Goal: Task Accomplishment & Management: Manage account settings

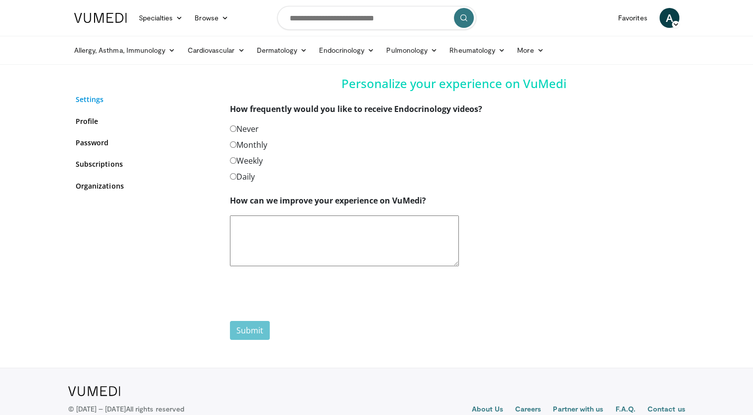
click at [89, 99] on link "Settings" at bounding box center [145, 99] width 139 height 10
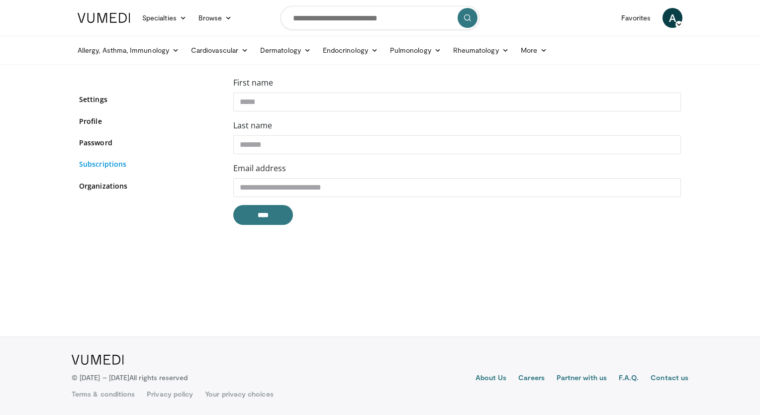
click at [101, 160] on link "Subscriptions" at bounding box center [148, 164] width 139 height 10
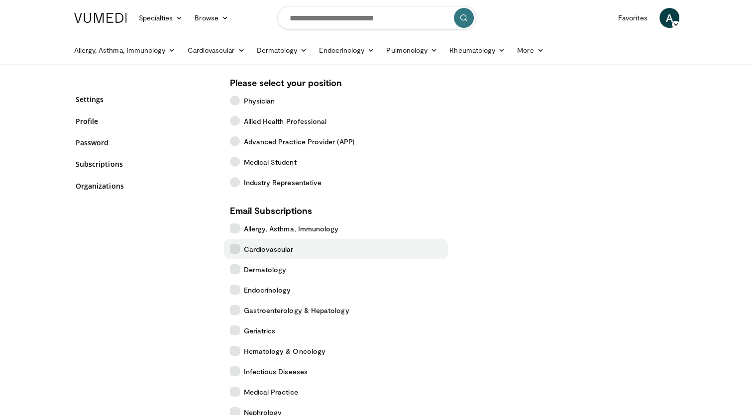
click at [316, 253] on label "Cardiovascular" at bounding box center [336, 249] width 224 height 20
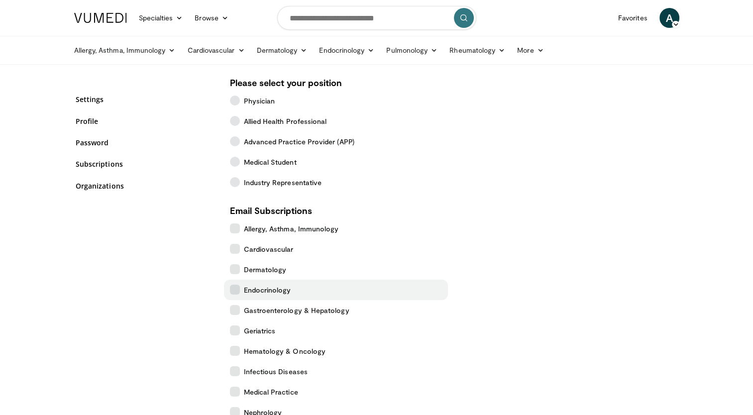
click at [273, 287] on span "Endocrinology" at bounding box center [267, 290] width 47 height 10
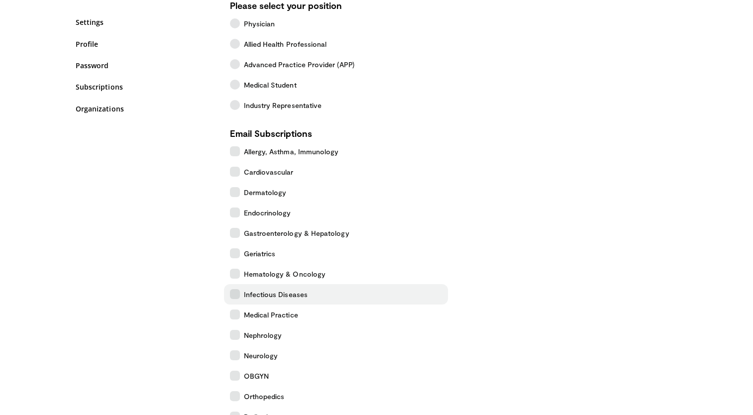
scroll to position [100, 0]
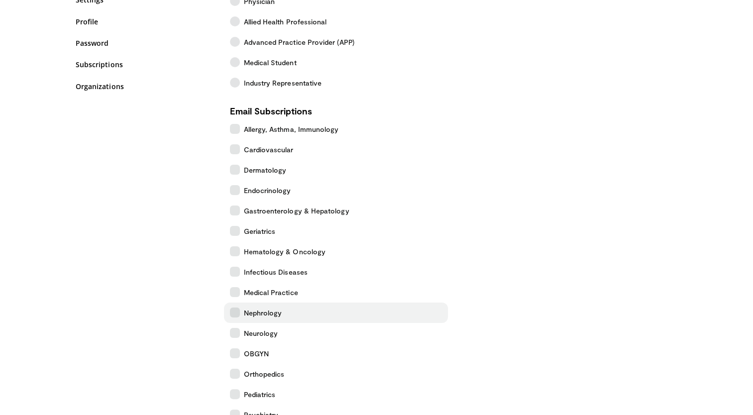
click at [290, 312] on label "Nephrology" at bounding box center [336, 313] width 224 height 20
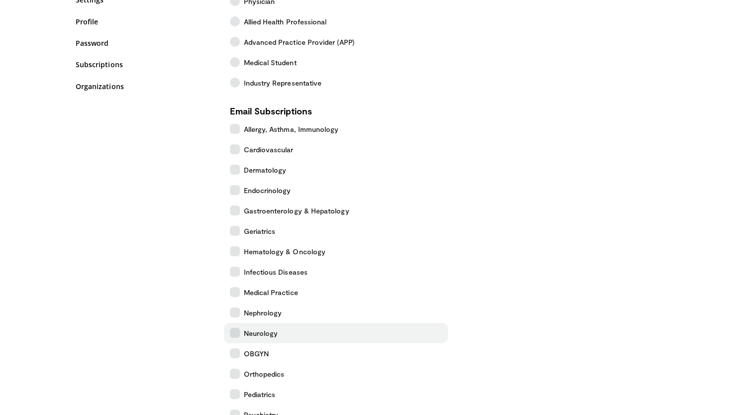
click at [260, 330] on span "Neurology" at bounding box center [261, 333] width 34 height 10
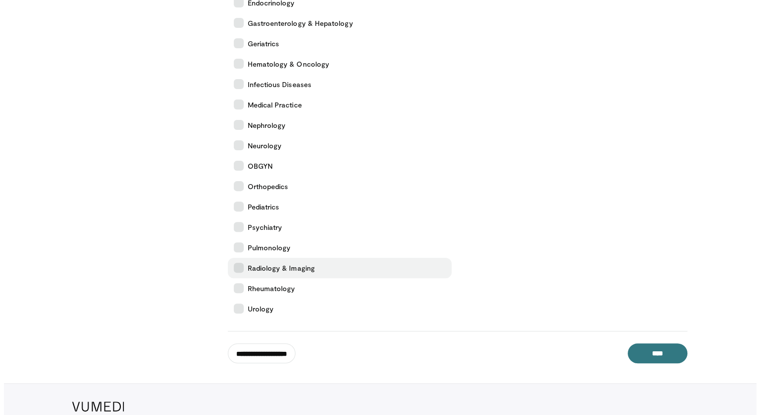
scroll to position [299, 0]
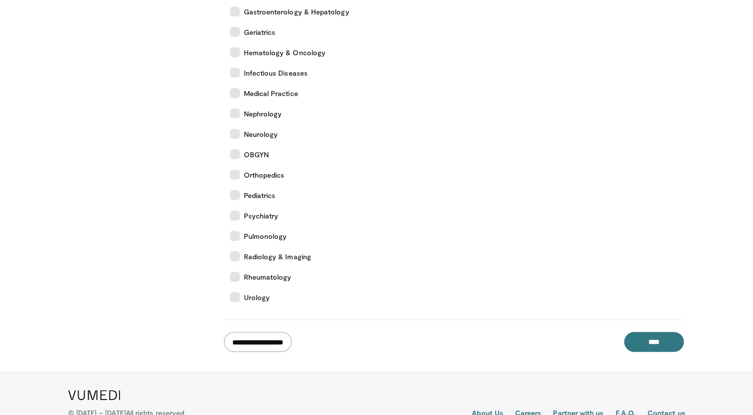
click at [261, 335] on input "**********" at bounding box center [258, 342] width 68 height 20
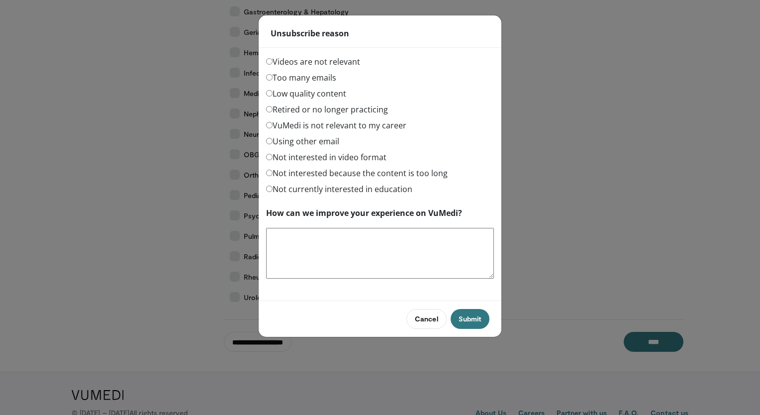
click at [302, 79] on label "Too many emails" at bounding box center [301, 78] width 70 height 12
click at [468, 317] on button "Submit" at bounding box center [470, 319] width 39 height 20
